Goal: Information Seeking & Learning: Learn about a topic

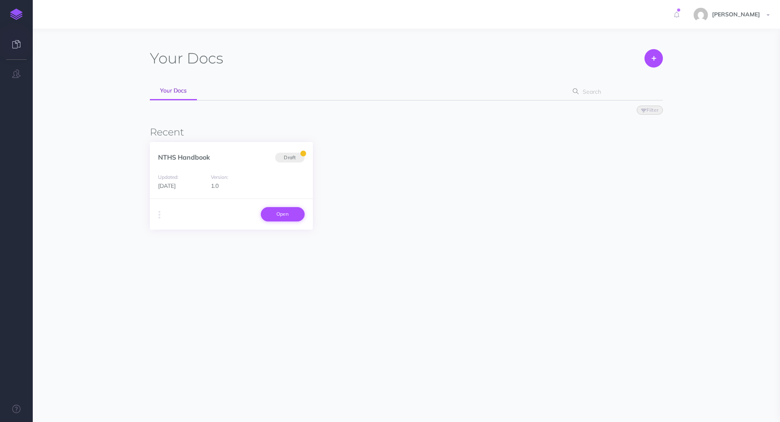
click at [278, 215] on link "Open" at bounding box center [283, 214] width 44 height 14
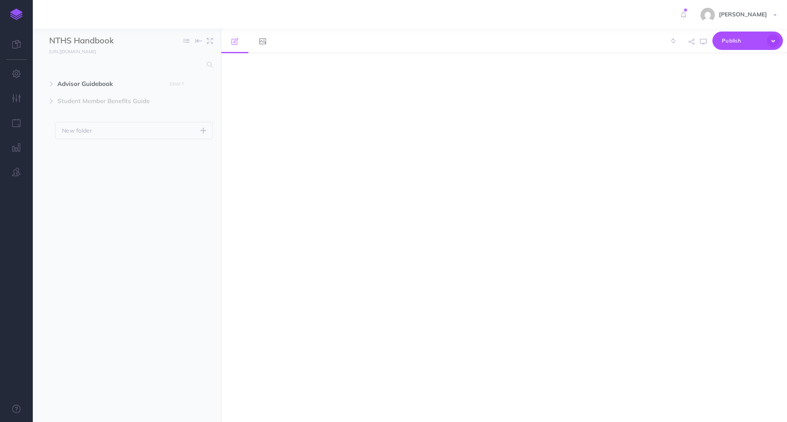
select select "null"
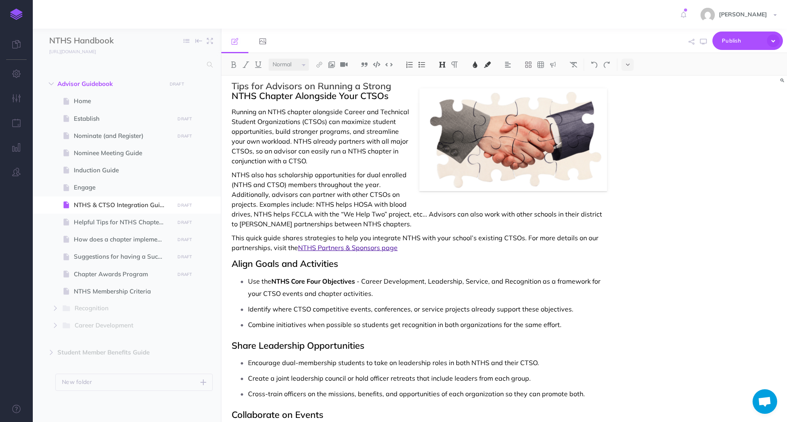
scroll to position [31, 0]
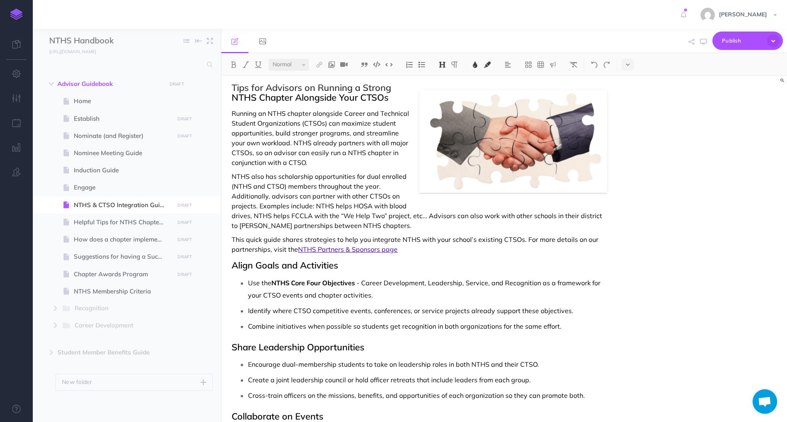
click at [313, 235] on p "This quick guide shares strategies to help you integrate NTHS with your school’…" at bounding box center [418, 245] width 375 height 20
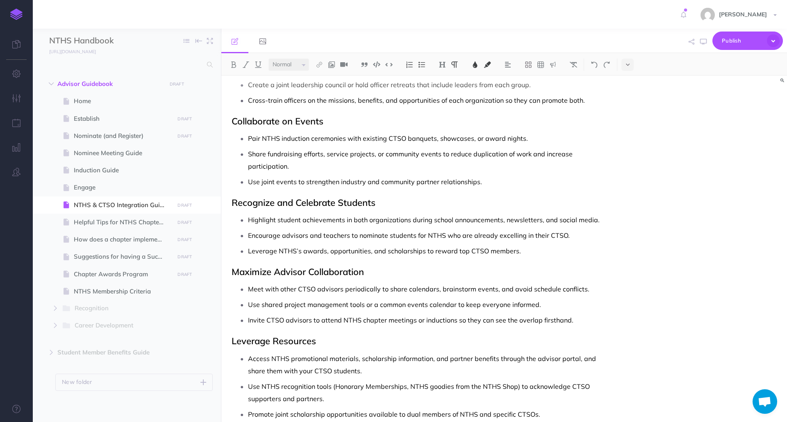
scroll to position [326, 0]
drag, startPoint x: 312, startPoint y: 238, endPoint x: 645, endPoint y: 308, distance: 339.9
click at [645, 308] on div "NTHS & CTSO Integration Guide Tips for Advisors on Running a Strong NTHS Chapte…" at bounding box center [503, 249] width 565 height 347
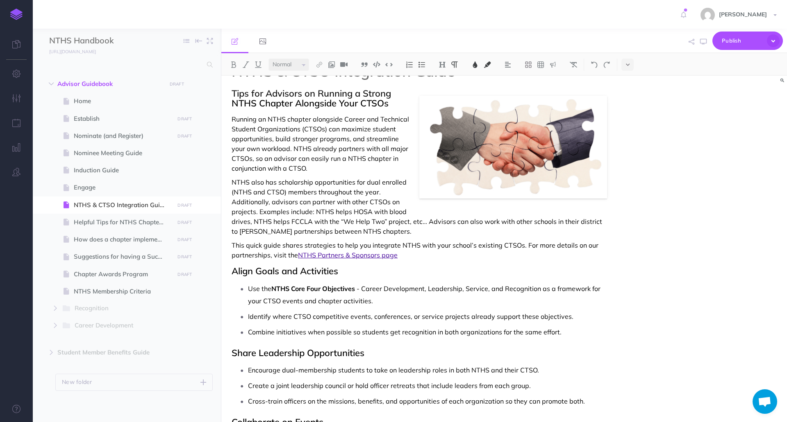
scroll to position [25, 0]
click at [363, 344] on div "NTHS & CTSO Integration Guide Tips for Advisors on Running a Strong NTHS Chapte…" at bounding box center [419, 421] width 396 height 741
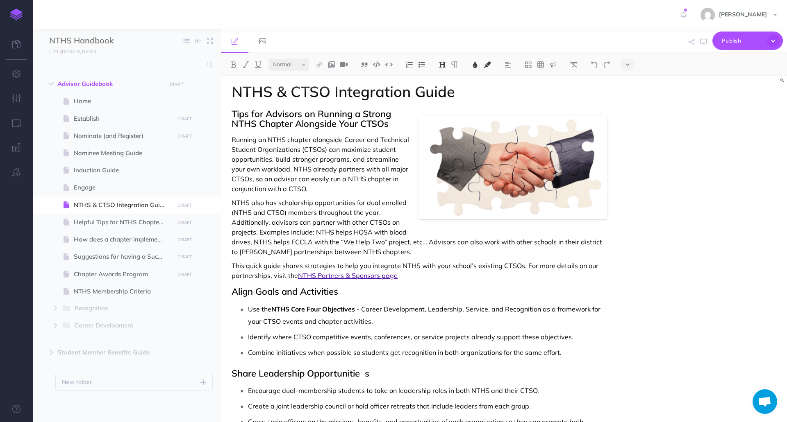
scroll to position [0, 0]
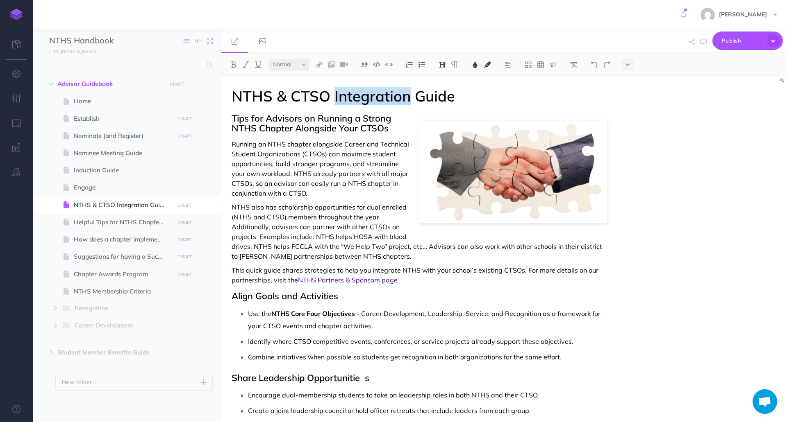
drag, startPoint x: 333, startPoint y: 94, endPoint x: 406, endPoint y: 100, distance: 73.1
click at [406, 100] on span "NTHS & CTSO Integration Guide" at bounding box center [342, 96] width 223 height 18
click at [386, 100] on span "NTHS & CTSO Collaborqtion Guide" at bounding box center [351, 96] width 240 height 18
click at [366, 144] on span "Running an NTHS chapter alongside Career and Technical Student Organizations (C…" at bounding box center [320, 168] width 179 height 57
click at [388, 143] on span "Running an NTHS chapter alongside Career and Technical Student Organizations (C…" at bounding box center [320, 168] width 179 height 57
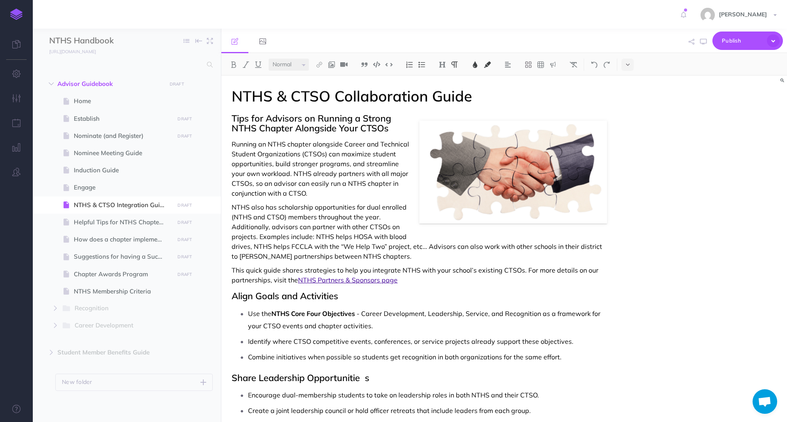
click at [388, 143] on span "Running an NTHS chapter alongside Career and Technical Student Organizations (C…" at bounding box center [320, 168] width 179 height 57
click at [150, 205] on span "NTHS & CTSO Integration Guide" at bounding box center [123, 205] width 98 height 10
click at [136, 203] on span "NTHS & CTSO Integration Guide" at bounding box center [123, 205] width 98 height 10
click at [134, 226] on span "Helpful Tips for NTHS Chapter Officers" at bounding box center [123, 223] width 98 height 10
select select "null"
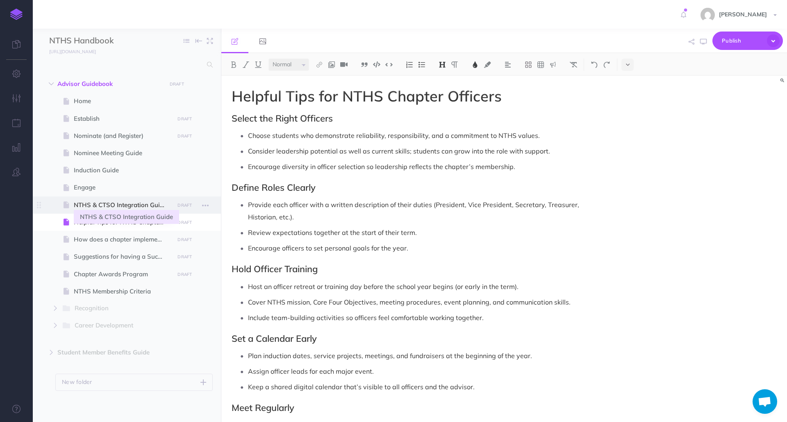
click at [138, 209] on span "NTHS & CTSO Integration Guide" at bounding box center [123, 205] width 98 height 10
select select "null"
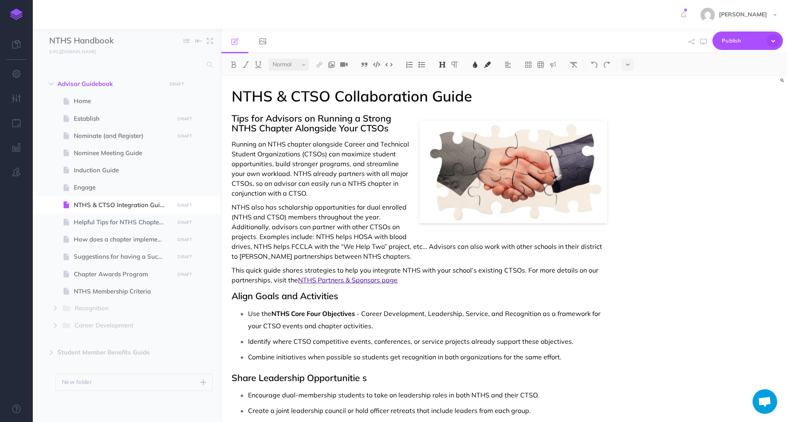
click at [363, 381] on span "Share Leadership Opportunitie s" at bounding box center [298, 377] width 135 height 11
click at [329, 328] on span "- Career Development, Leadership, Service, and Recognition as a framework for y…" at bounding box center [425, 320] width 354 height 20
click at [133, 222] on span "Helpful Tips for NTHS Chapter Officers" at bounding box center [123, 223] width 98 height 10
select select "null"
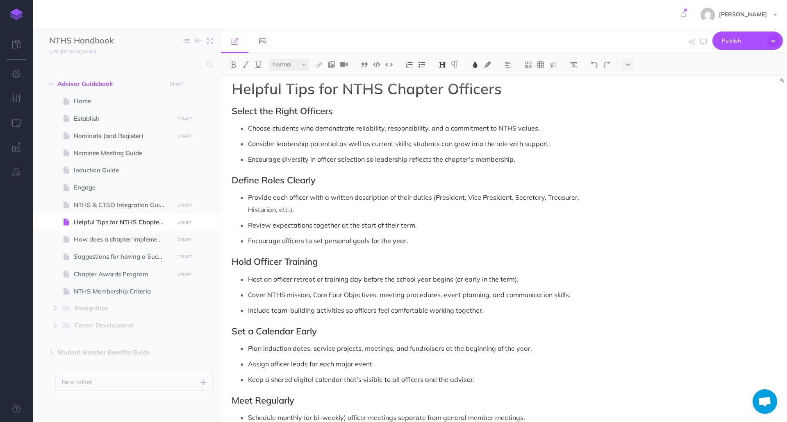
scroll to position [8, 0]
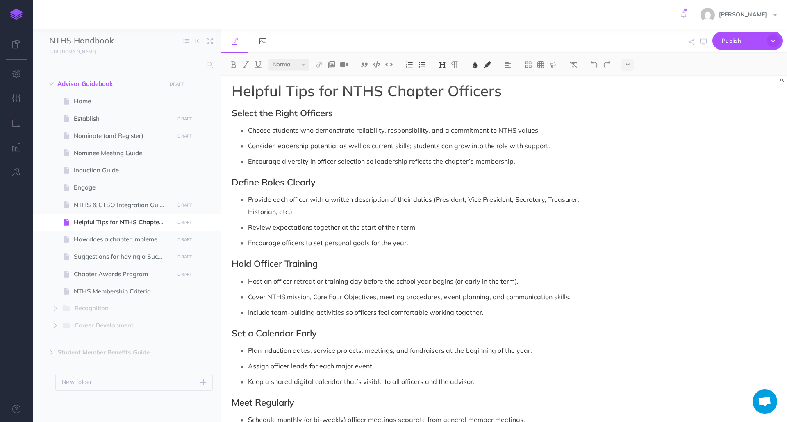
scroll to position [0, 0]
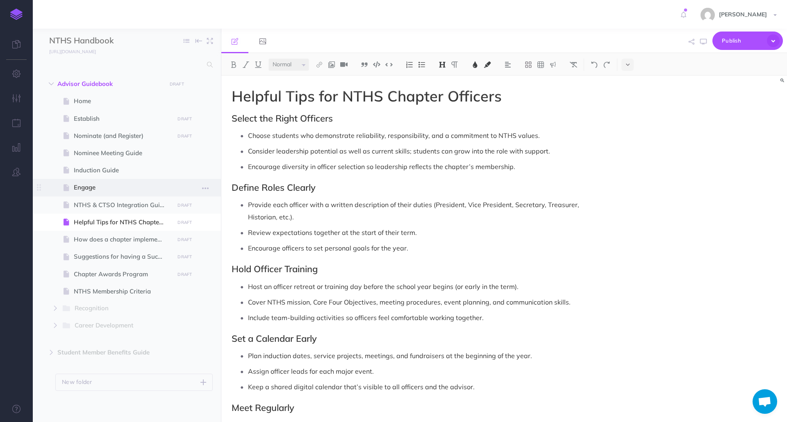
click at [90, 188] on span "Engage" at bounding box center [123, 188] width 98 height 10
select select "null"
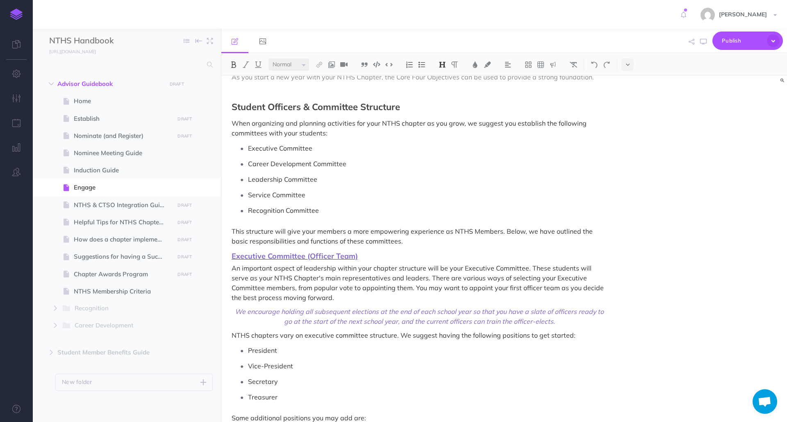
scroll to position [413, 0]
click at [325, 254] on span "Executive Committee (Officer Team)" at bounding box center [294, 255] width 126 height 9
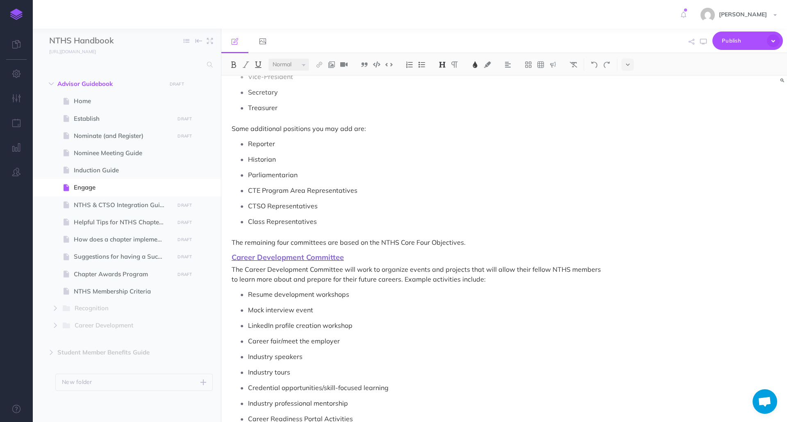
scroll to position [703, 0]
click at [309, 256] on span "Career Development Committee" at bounding box center [287, 256] width 112 height 9
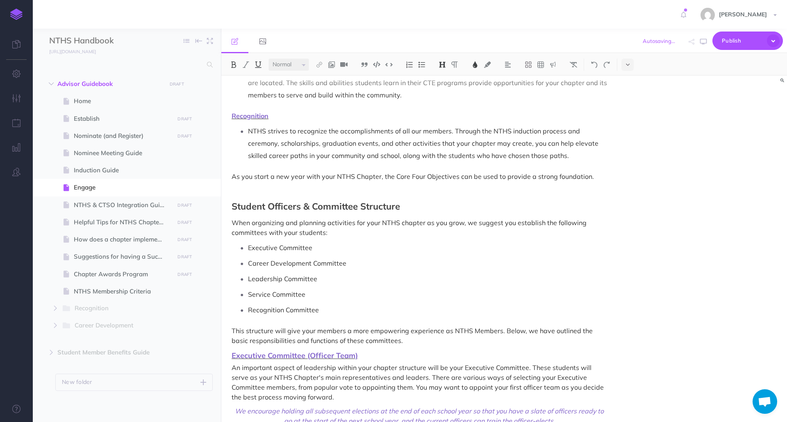
scroll to position [312, 0]
click at [114, 222] on span "Helpful Tips for NTHS Chapter Officers" at bounding box center [123, 223] width 98 height 10
select select "null"
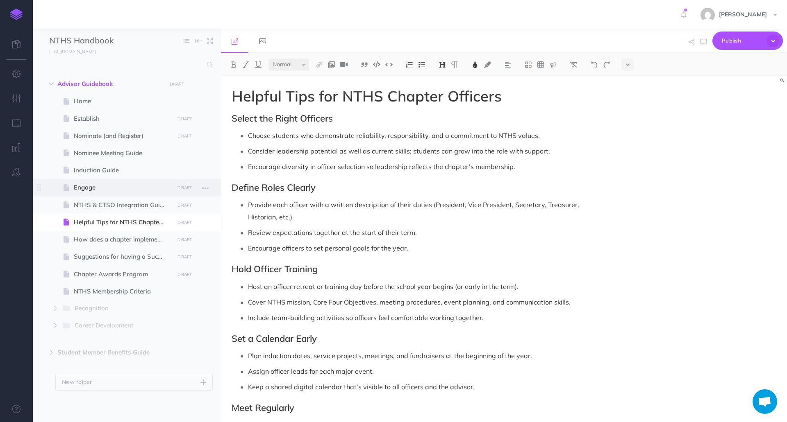
click at [113, 186] on span "Engage" at bounding box center [123, 188] width 98 height 10
select select "null"
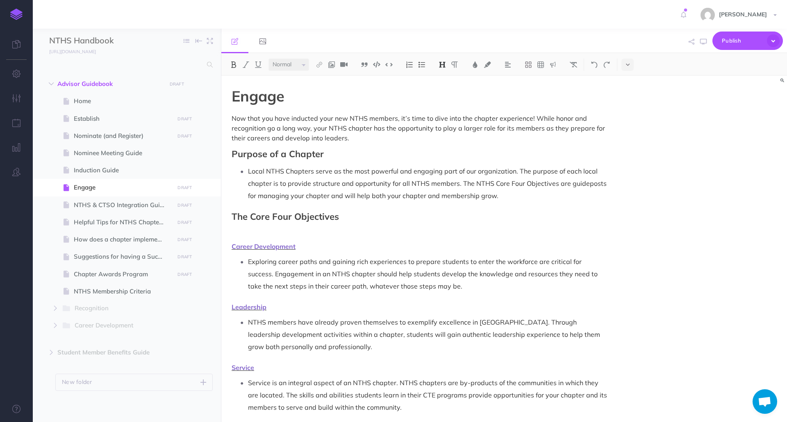
click at [288, 285] on p "Exploring career paths and gaining rich experiences to prepare students to ente…" at bounding box center [427, 274] width 359 height 37
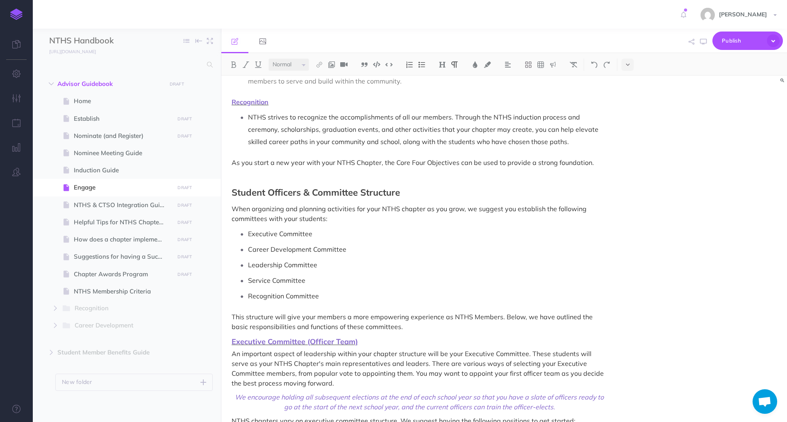
scroll to position [327, 0]
click at [85, 240] on span "How does a chapter implement the Core Four Objectives?" at bounding box center [123, 240] width 98 height 10
select select "null"
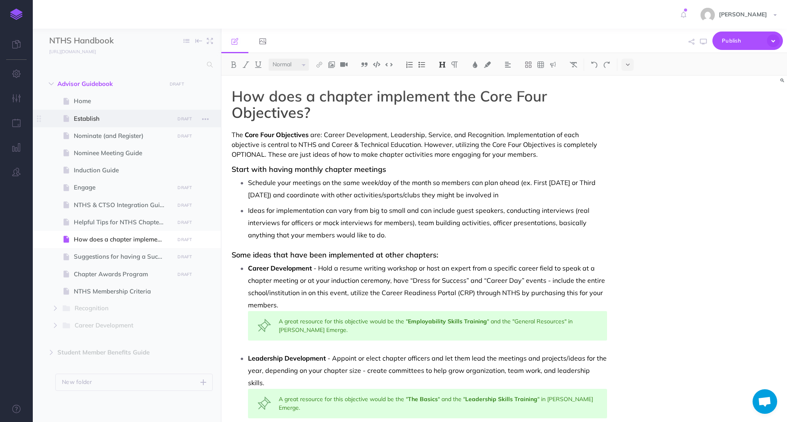
click at [95, 120] on span "Establish" at bounding box center [123, 119] width 98 height 10
select select "null"
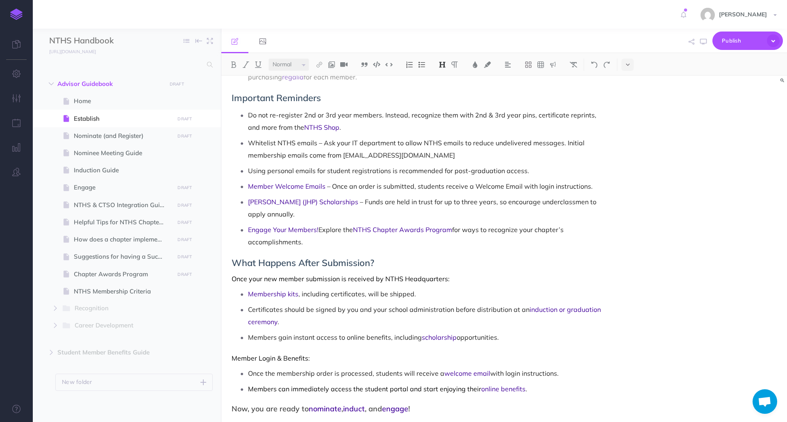
scroll to position [722, 0]
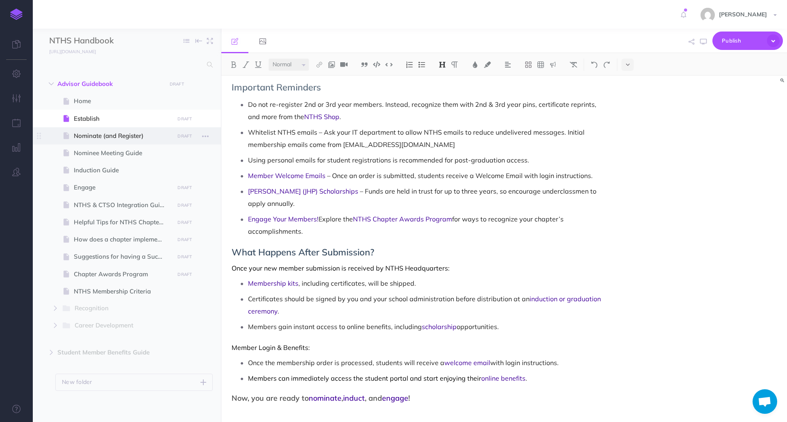
click at [109, 134] on span "Nominate (and Register)" at bounding box center [123, 136] width 98 height 10
select select "null"
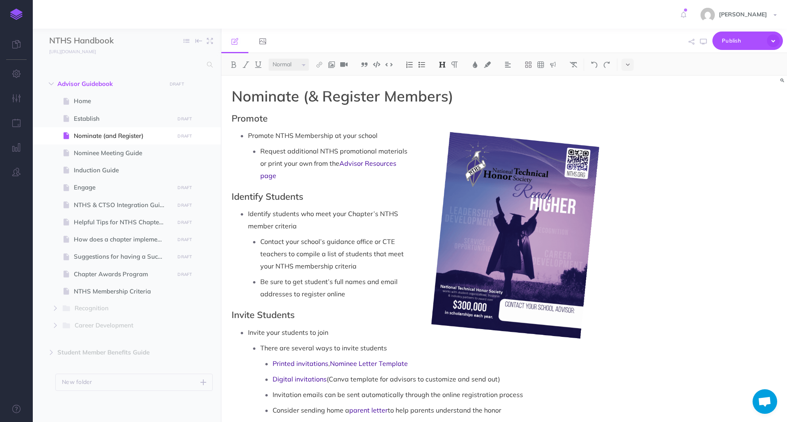
click at [306, 281] on p "Be sure to get student’s full names and email addresses to register online" at bounding box center [433, 288] width 347 height 25
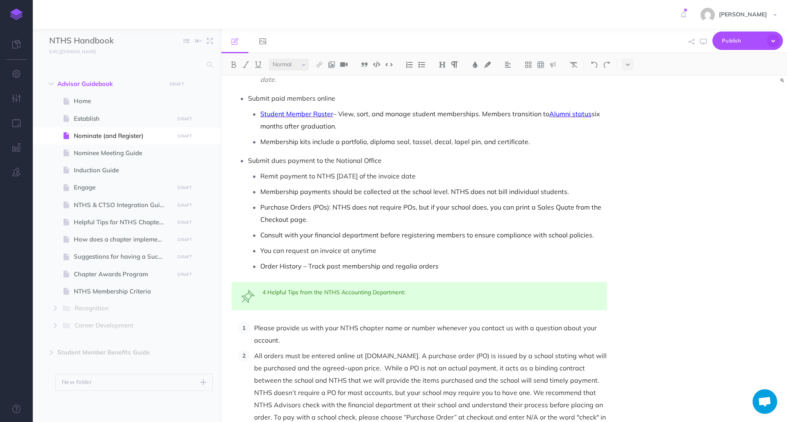
scroll to position [680, 0]
click at [131, 187] on span "Engage" at bounding box center [123, 188] width 98 height 10
select select "null"
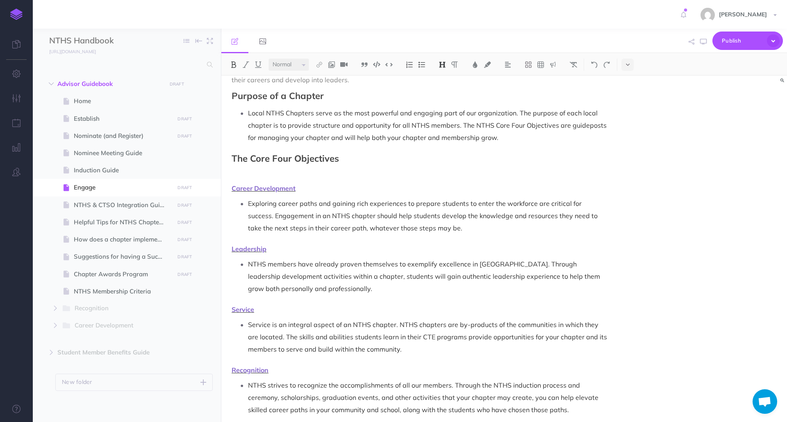
scroll to position [58, 0]
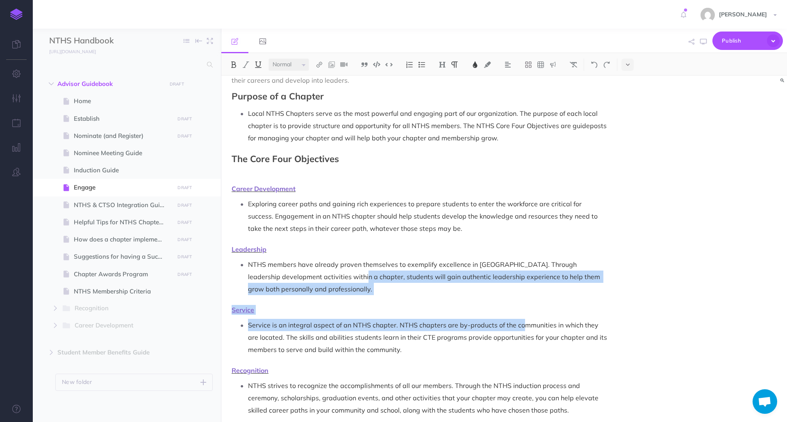
drag, startPoint x: 332, startPoint y: 283, endPoint x: 526, endPoint y: 323, distance: 197.5
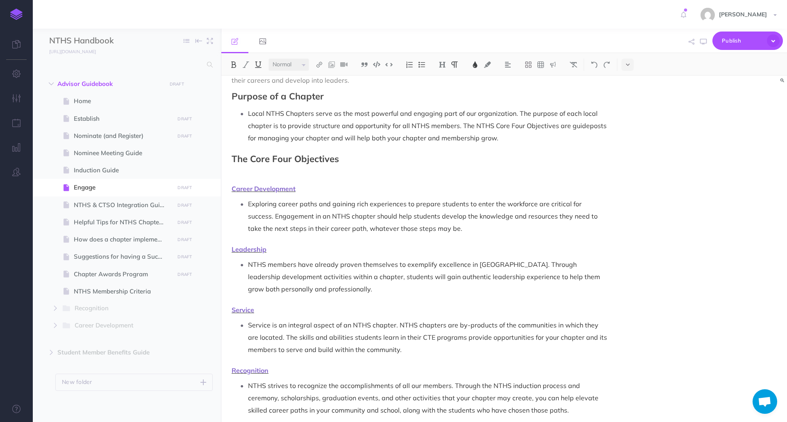
click at [657, 322] on div "Engage Now that you have inducted your new NTHS members, it’s time to dive into…" at bounding box center [503, 249] width 565 height 347
click at [87, 103] on span "Home" at bounding box center [123, 101] width 98 height 10
select select "null"
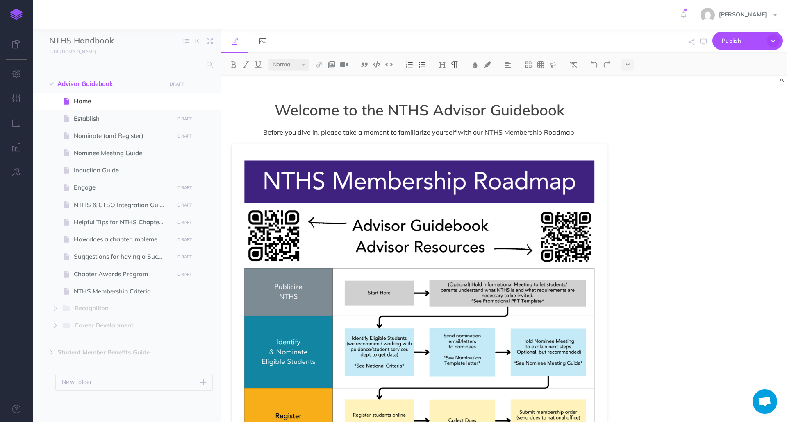
drag, startPoint x: 87, startPoint y: 103, endPoint x: 692, endPoint y: 193, distance: 612.2
click at [692, 193] on div "Welcome to the NTHS Advisor Guidebook Before you dive in, please take a moment …" at bounding box center [503, 249] width 565 height 347
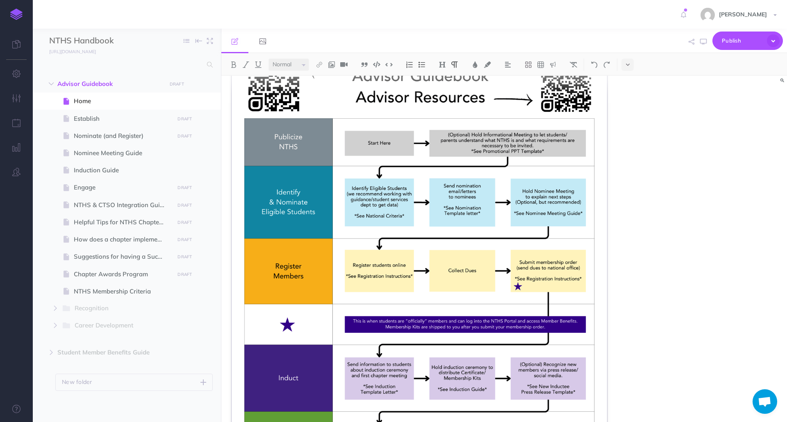
scroll to position [142, 0]
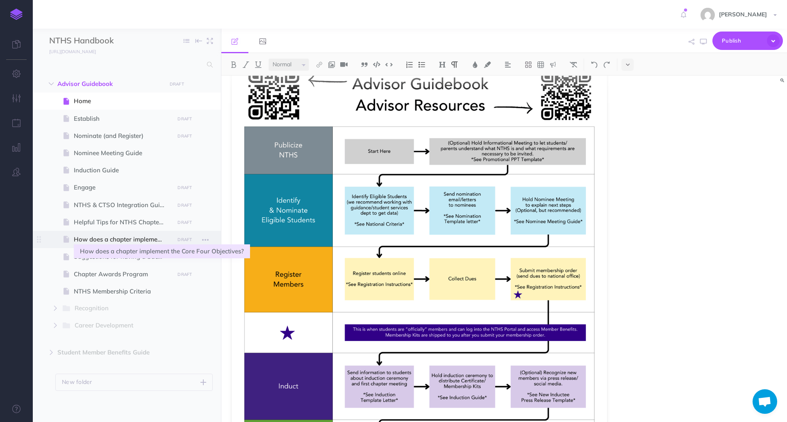
click at [118, 240] on span "How does a chapter implement the Core Four Objectives?" at bounding box center [123, 240] width 98 height 10
select select "null"
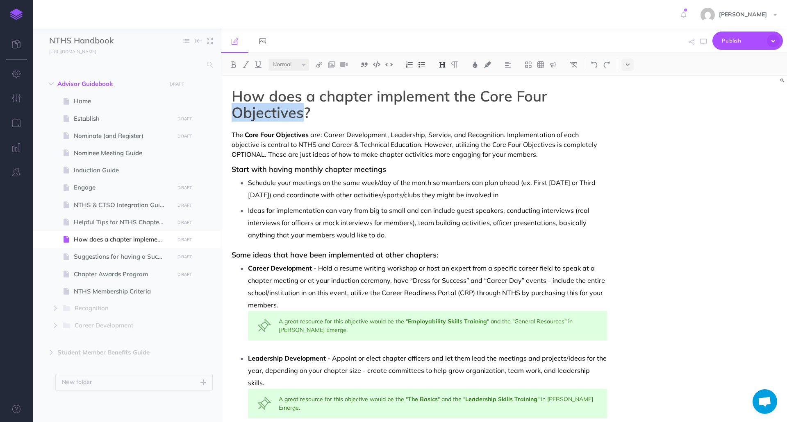
drag, startPoint x: 233, startPoint y: 113, endPoint x: 305, endPoint y: 118, distance: 72.7
click at [305, 118] on h1 "How does a chapter implement the Core Four Objectives?" at bounding box center [418, 104] width 375 height 32
drag, startPoint x: 237, startPoint y: 113, endPoint x: 303, endPoint y: 116, distance: 65.6
click at [303, 116] on h1 "How does a chapter implement the Core Four Objectives?" at bounding box center [418, 104] width 375 height 32
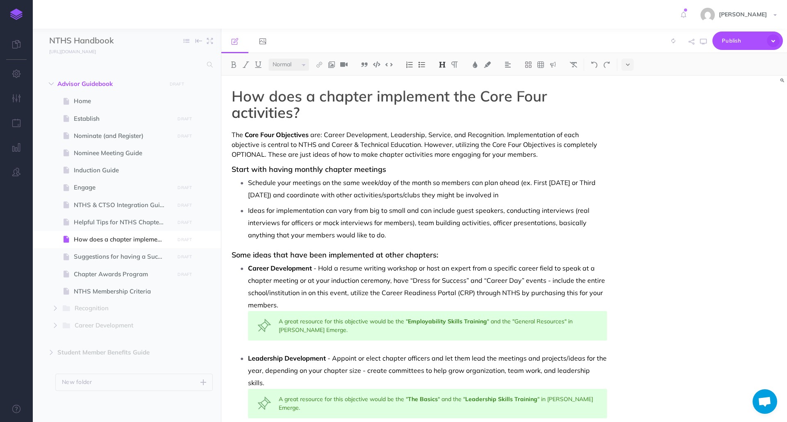
click at [471, 96] on h1 "How does a chapter implement the Core Four activities?" at bounding box center [418, 104] width 375 height 32
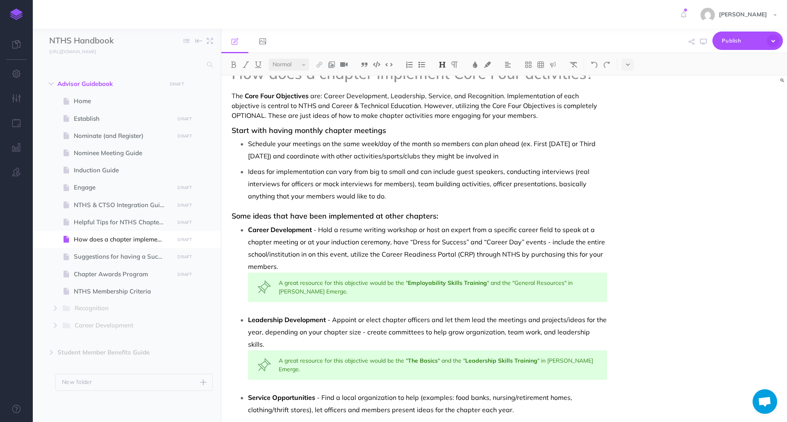
scroll to position [19, 0]
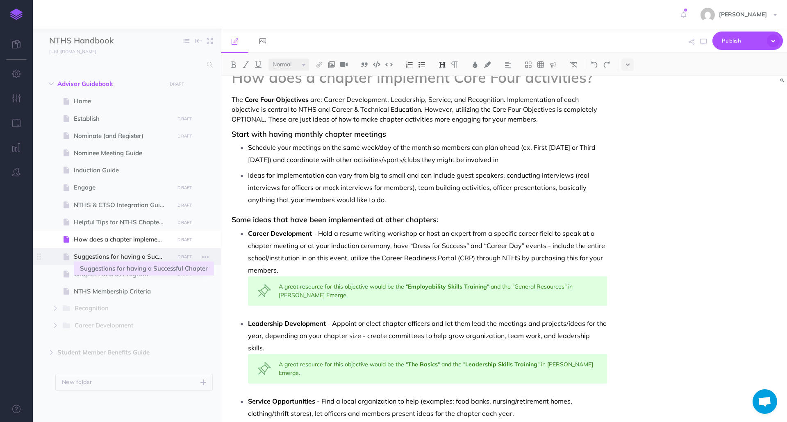
click at [124, 252] on span "Suggestions for having a Successful Chapter" at bounding box center [123, 257] width 98 height 10
select select "null"
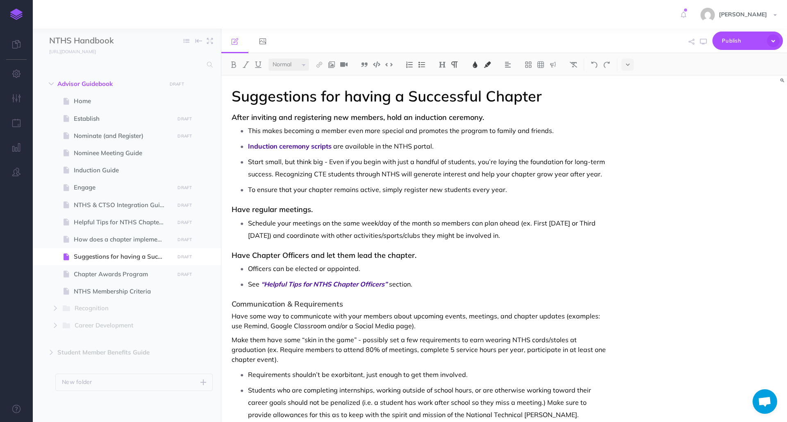
click at [450, 315] on span "Have some way to communicate with your members about upcoming events, meetings,…" at bounding box center [416, 321] width 370 height 18
click at [521, 286] on p "See “Helpful Tips for NTHS Chapter Officers” section." at bounding box center [427, 284] width 359 height 12
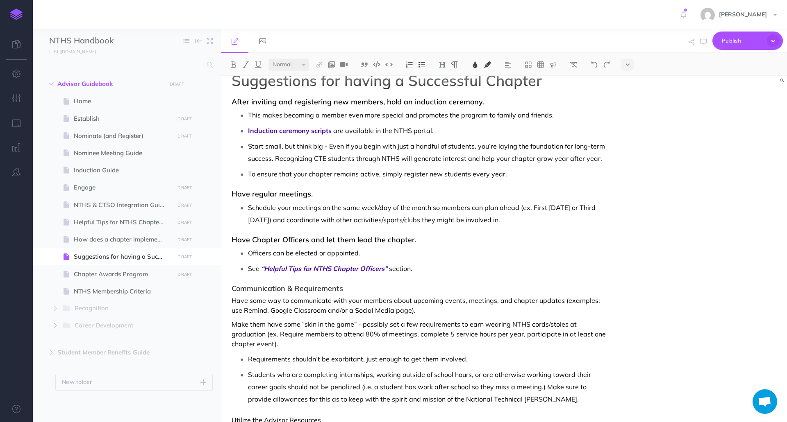
scroll to position [15, 0]
click at [116, 233] on span at bounding box center [127, 239] width 188 height 17
select select "null"
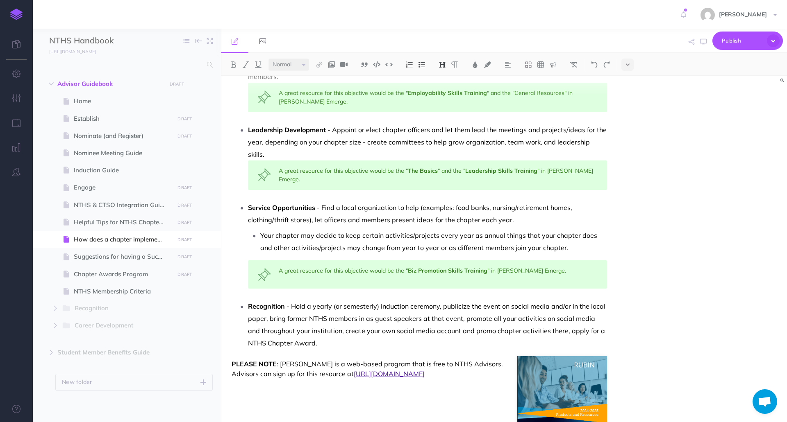
scroll to position [212, 0]
click at [116, 256] on span "Suggestions for having a Successful Chapter" at bounding box center [123, 257] width 98 height 10
select select "null"
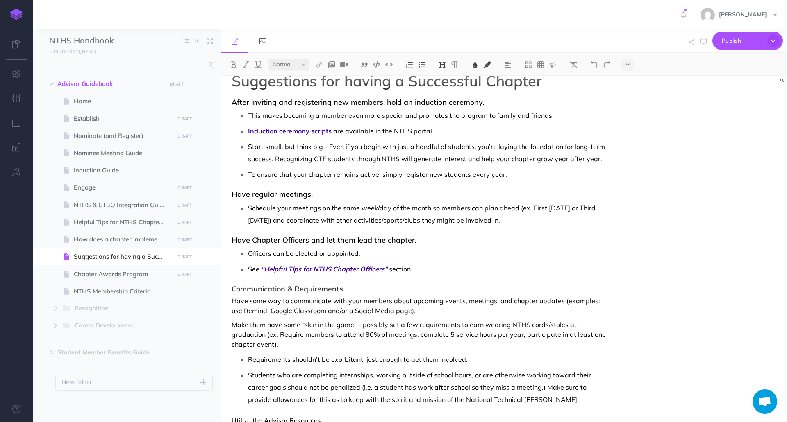
scroll to position [16, 0]
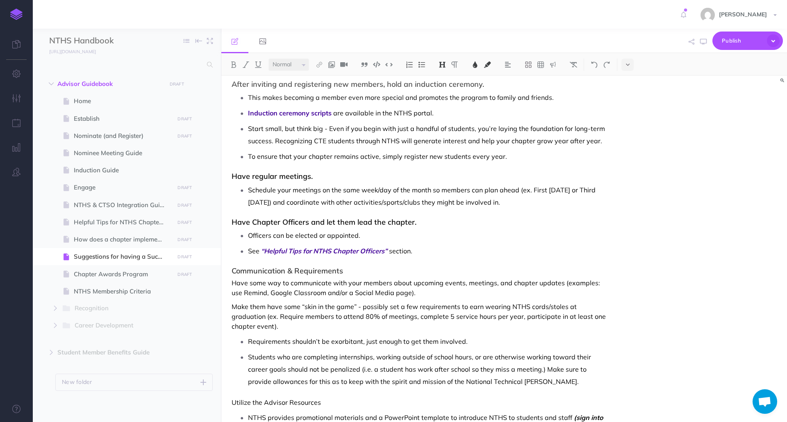
click at [494, 186] on span "Schedule your meetings on the same week/day of the month so members can plan ah…" at bounding box center [422, 196] width 349 height 20
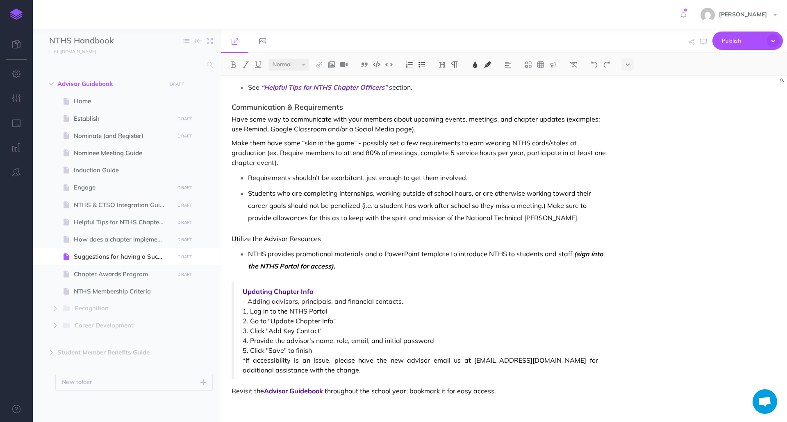
scroll to position [201, 0]
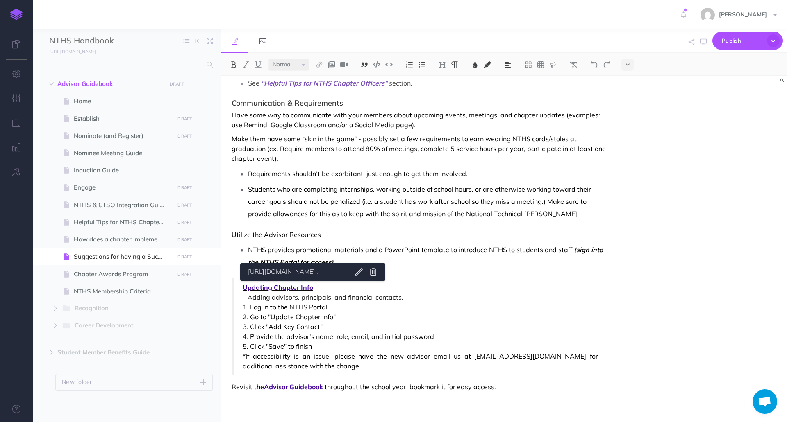
click at [297, 287] on span "Updating Chapter Info" at bounding box center [420, 288] width 355 height 10
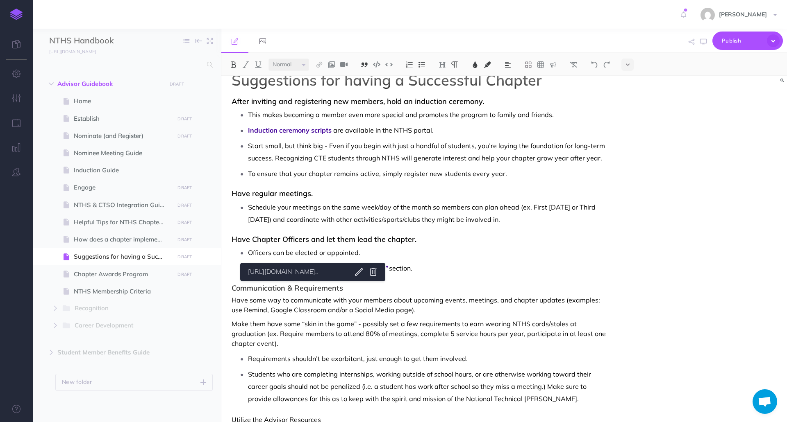
scroll to position [0, 0]
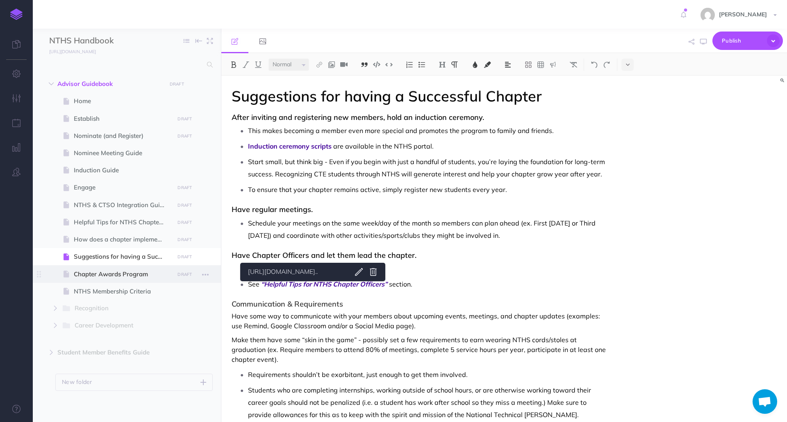
click at [131, 270] on span "Chapter Awards Program" at bounding box center [123, 275] width 98 height 10
select select "null"
